Goal: Transaction & Acquisition: Purchase product/service

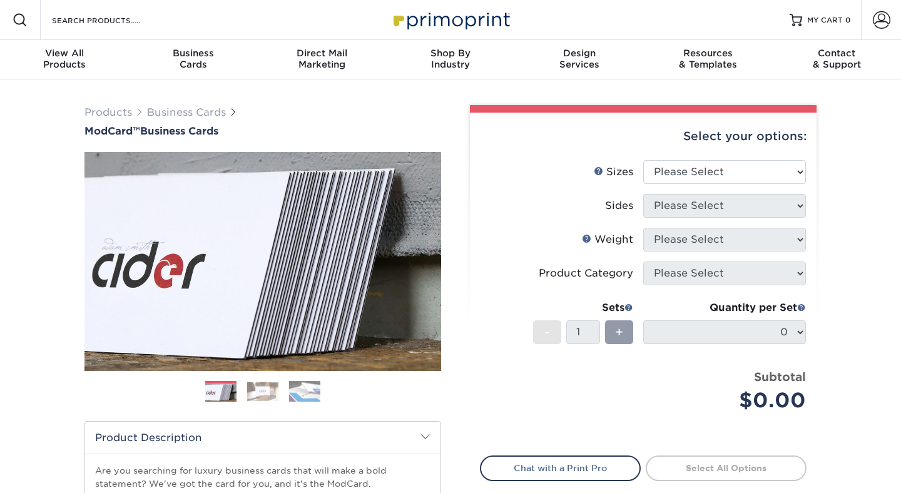
select select "2.00x3.50"
click at [643, 160] on select "Please Select 1.5" x 3.5" - Mini 1.75" x 3.5" - Mini 2" x 2" - Square 2" x 3" -…" at bounding box center [724, 172] width 163 height 24
click at [688, 200] on select "Please Select Print Both Sides Print Front Only" at bounding box center [724, 206] width 163 height 24
select select "13abbda7-1d64-4f25-8bb2-c179b224825d"
click at [643, 194] on select "Please Select Print Both Sides Print Front Only" at bounding box center [724, 206] width 163 height 24
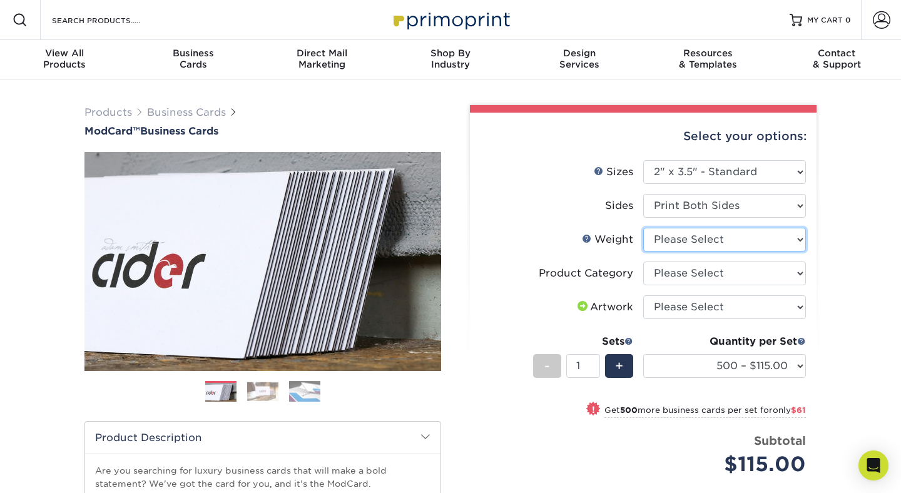
click at [695, 241] on select "Please Select 32PTUCBLK" at bounding box center [724, 240] width 163 height 24
select select "32PTUCBLK"
click at [643, 228] on select "Please Select 32PTUCBLK" at bounding box center [724, 240] width 163 height 24
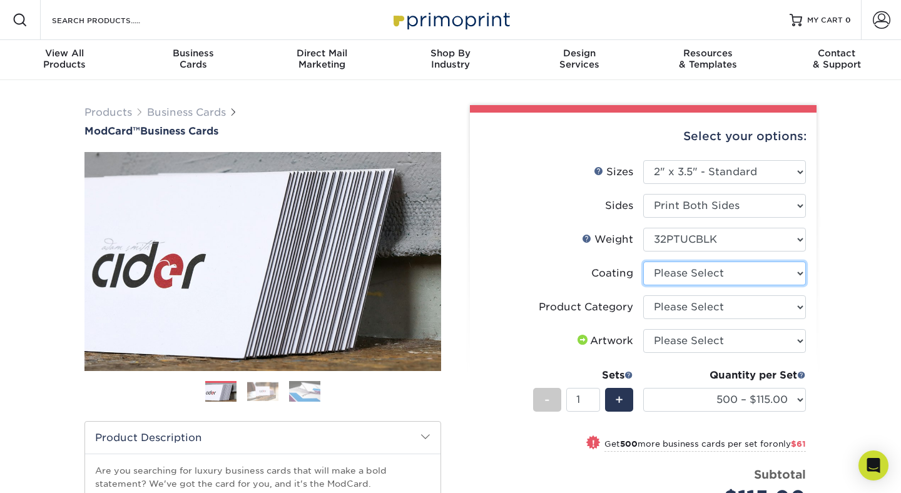
click at [698, 280] on select at bounding box center [724, 273] width 163 height 24
select select "3e7618de-abca-4bda-9f97-8b9129e913d8"
click at [643, 261] on select at bounding box center [724, 273] width 163 height 24
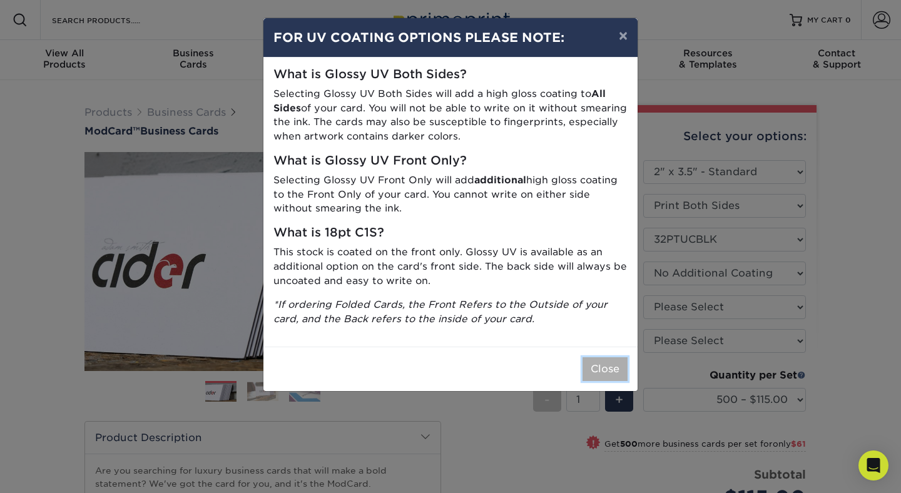
click at [601, 374] on button "Close" at bounding box center [604, 369] width 45 height 24
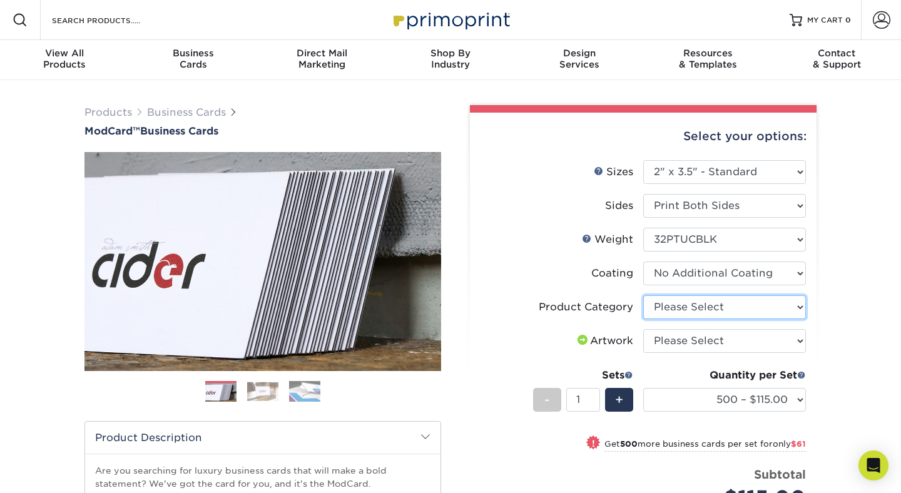
click at [687, 311] on select "Please Select Business Cards" at bounding box center [724, 307] width 163 height 24
click at [687, 315] on select "Please Select Business Cards" at bounding box center [724, 307] width 163 height 24
select select "3b5148f1-0588-4f88-a218-97bcfdce65c1"
click at [643, 295] on select "Please Select Business Cards" at bounding box center [724, 307] width 163 height 24
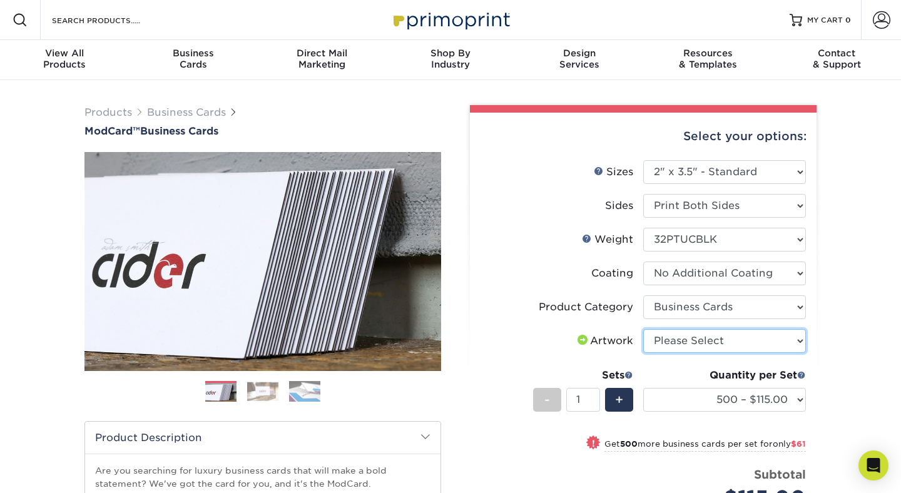
click at [687, 345] on select "Please Select I will upload files I need a design - $100" at bounding box center [724, 341] width 163 height 24
select select "upload"
click at [643, 329] on select "Please Select I will upload files I need a design - $100" at bounding box center [724, 341] width 163 height 24
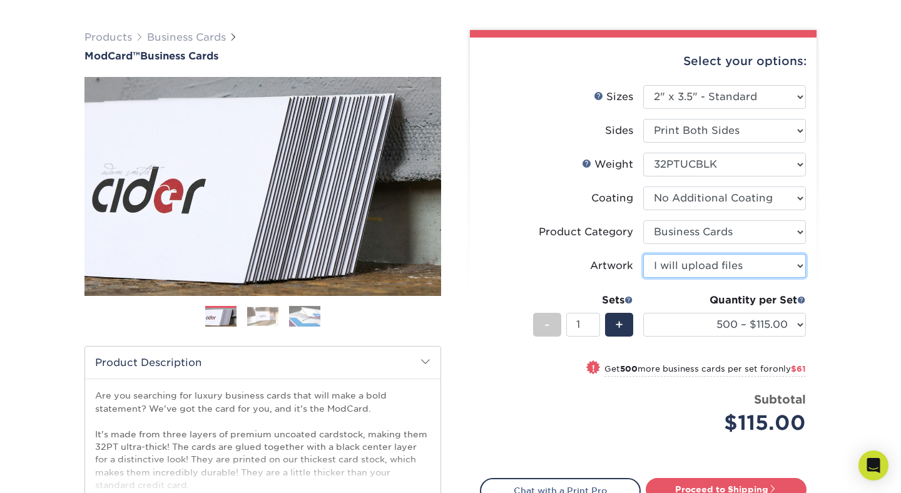
scroll to position [77, 0]
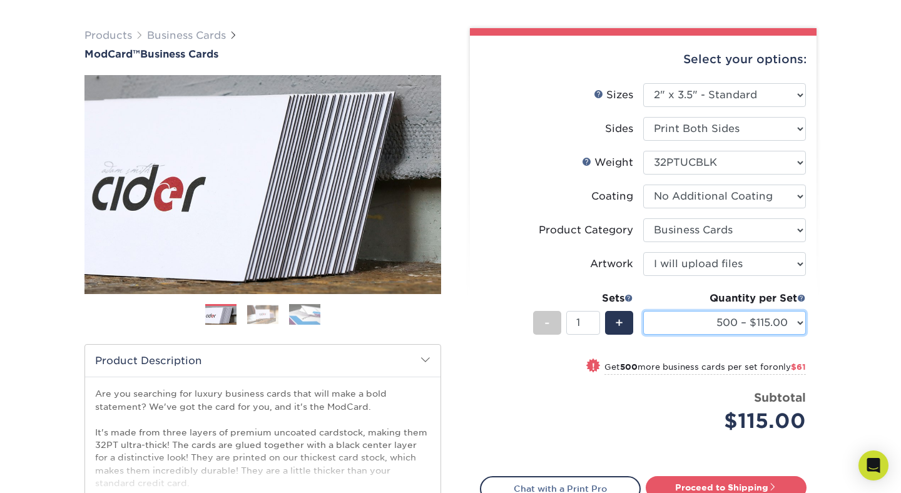
click at [783, 319] on select "500 – $115.00 1000 – $176.00" at bounding box center [724, 323] width 163 height 24
click at [258, 315] on img at bounding box center [262, 314] width 31 height 19
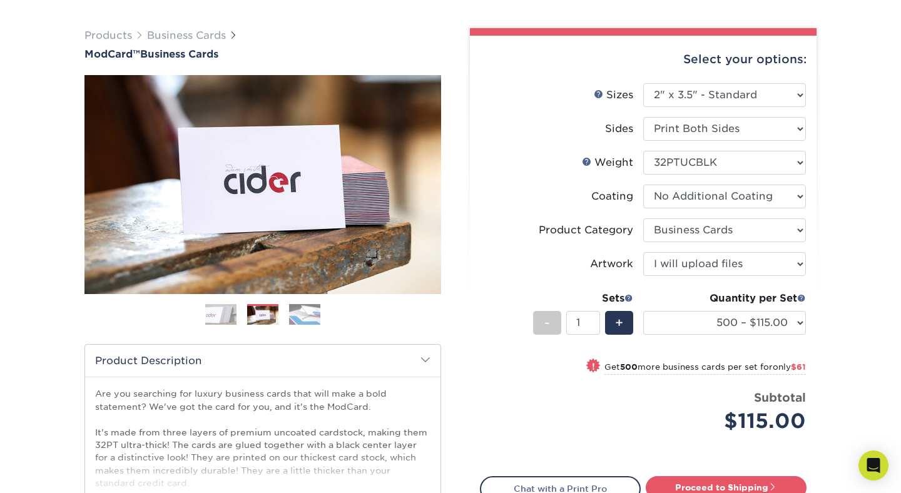
click at [323, 314] on ol at bounding box center [262, 319] width 356 height 30
click at [293, 320] on img at bounding box center [304, 314] width 31 height 22
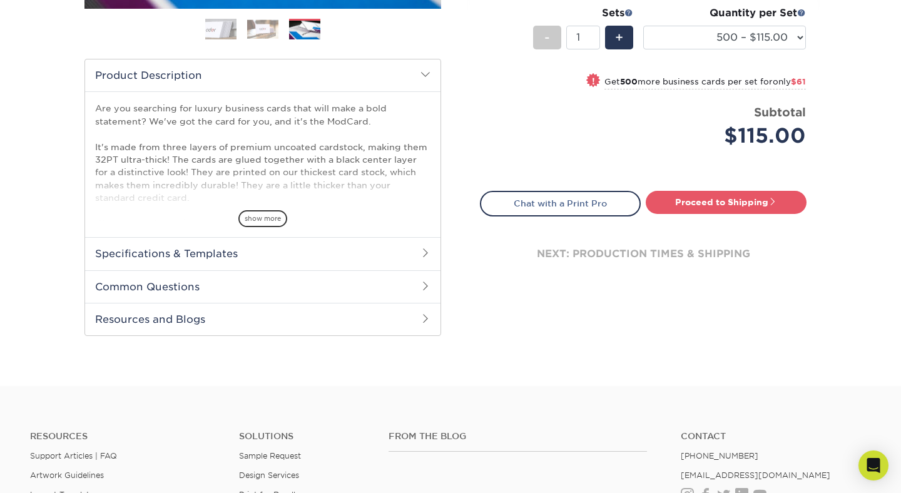
scroll to position [368, 0]
